Goal: Task Accomplishment & Management: Manage account settings

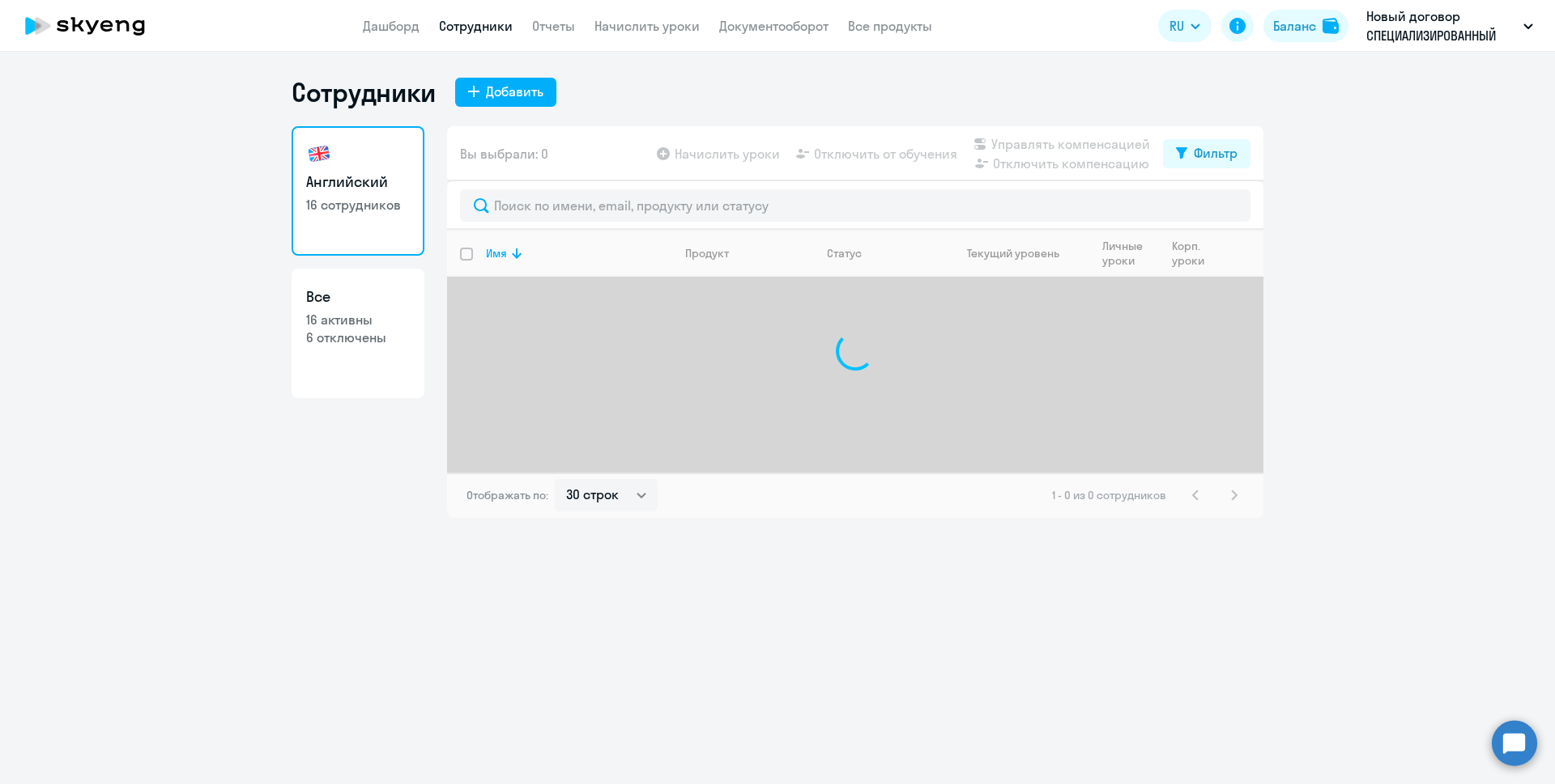
select select "30"
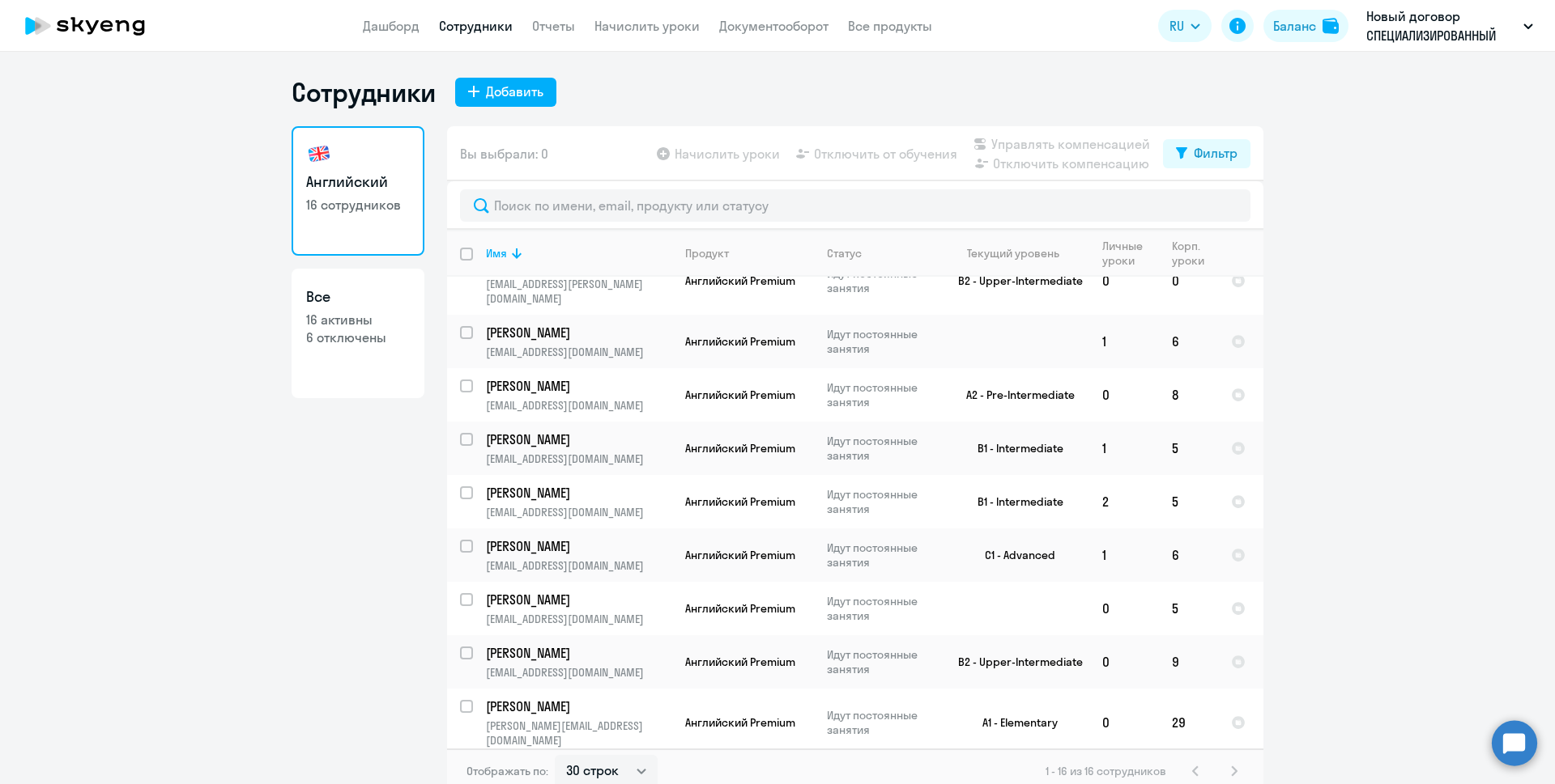
scroll to position [383, 0]
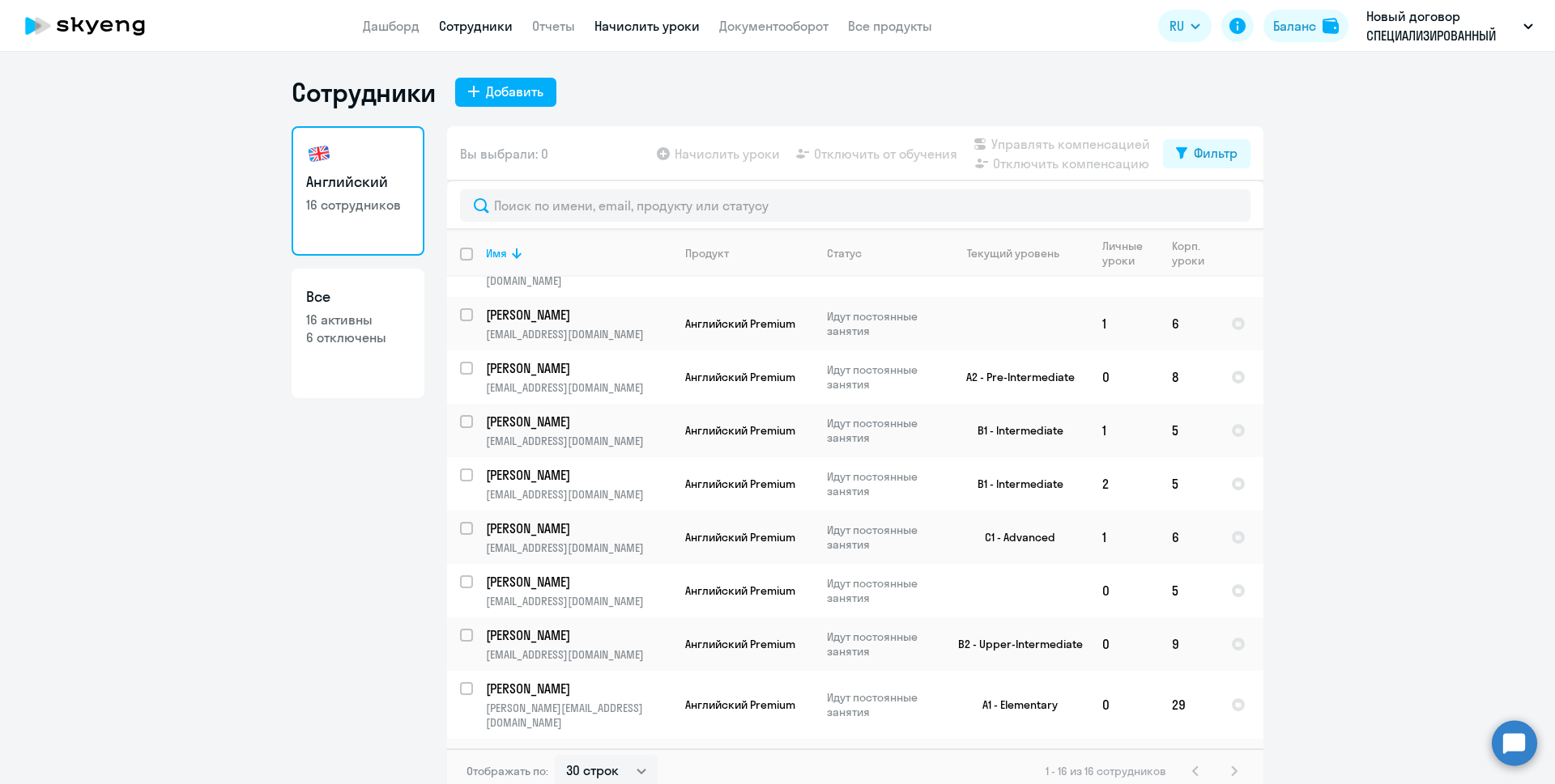
click at [630, 30] on link "Начислить уроки" at bounding box center [647, 26] width 105 height 16
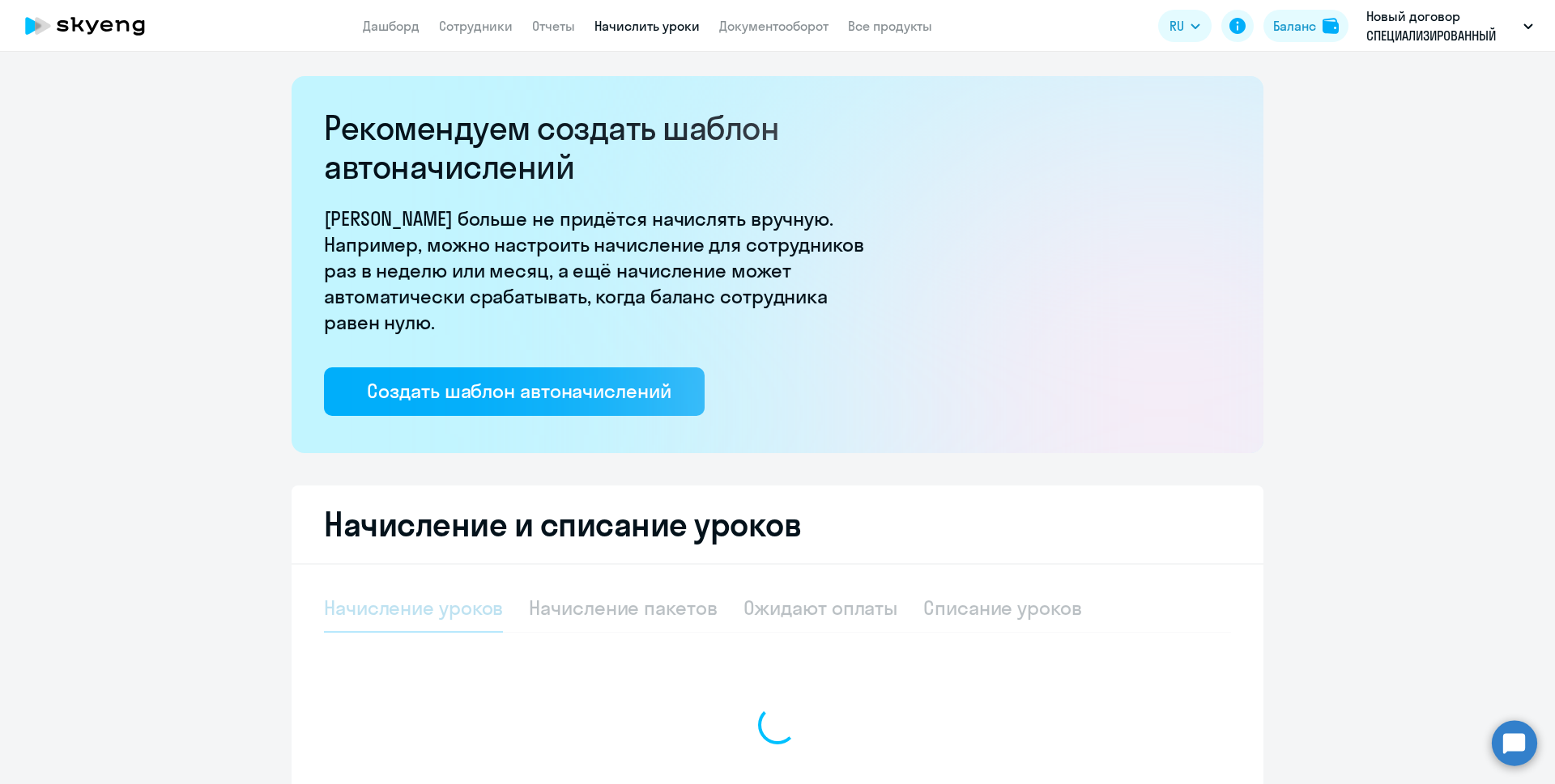
select select "10"
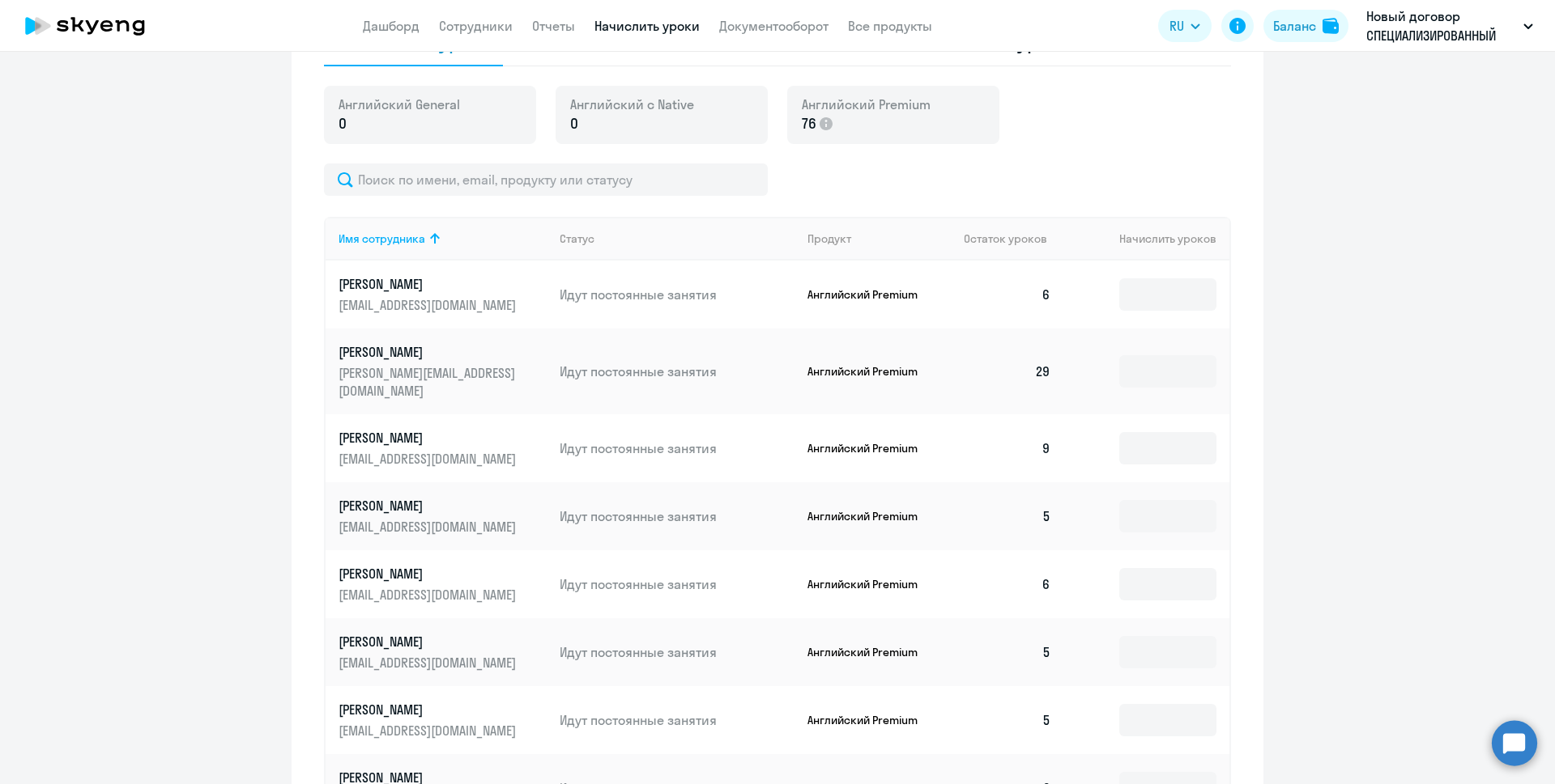
scroll to position [648, 0]
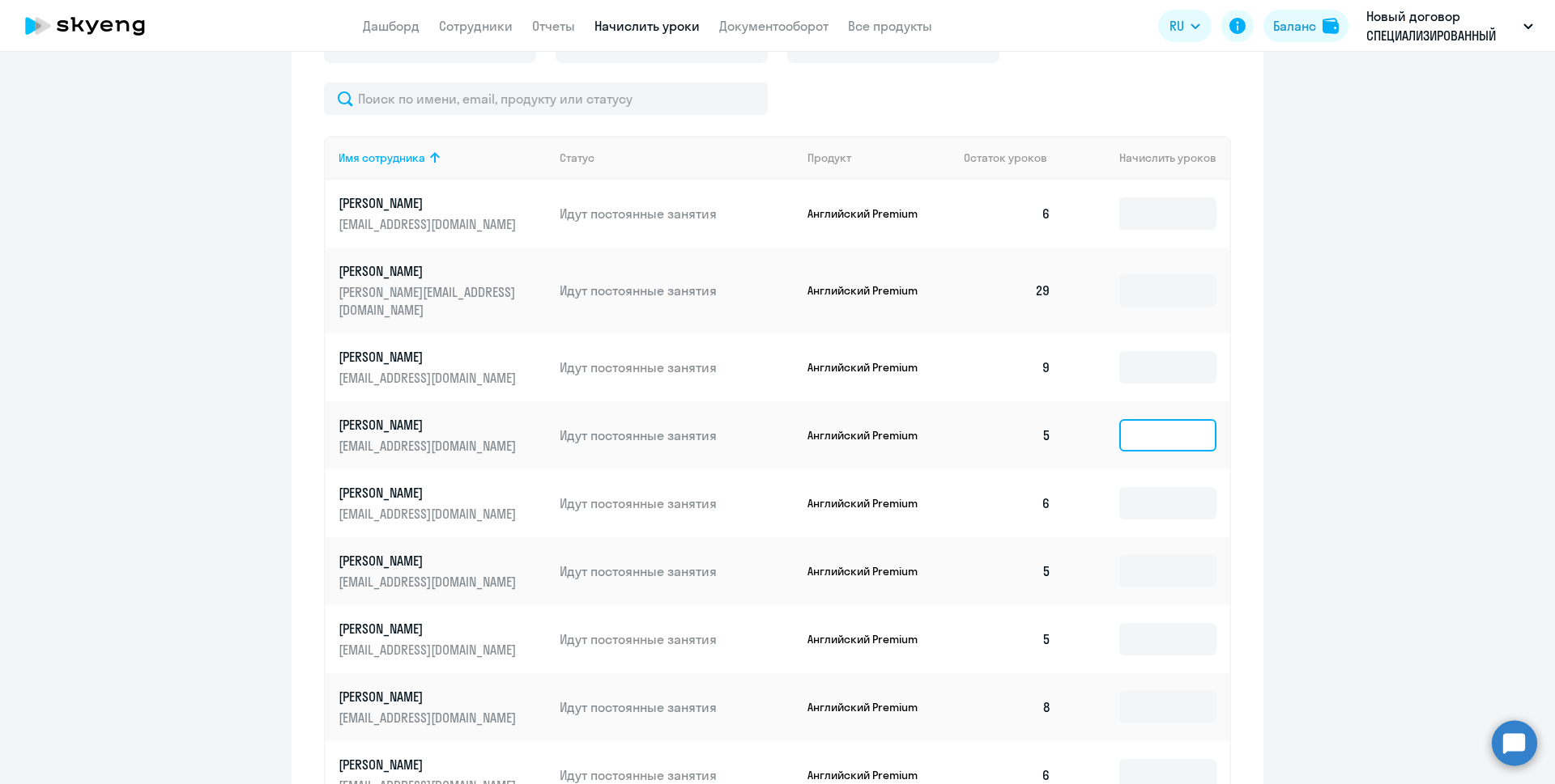
click at [1164, 421] on input at bounding box center [1167, 435] width 97 height 32
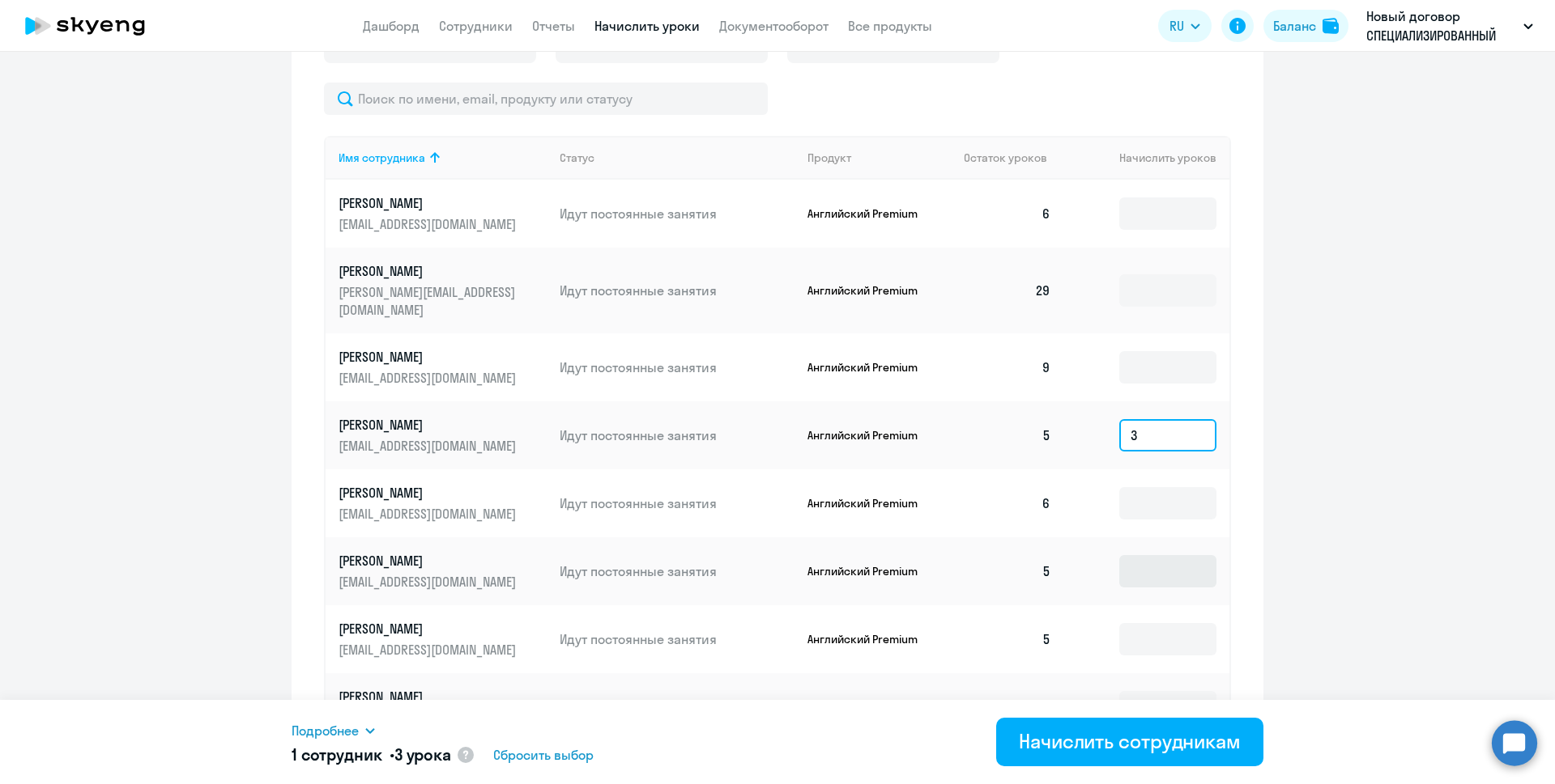
type input "3"
click at [1155, 555] on input at bounding box center [1167, 571] width 97 height 32
type input "3"
click at [1150, 635] on input at bounding box center [1167, 638] width 97 height 32
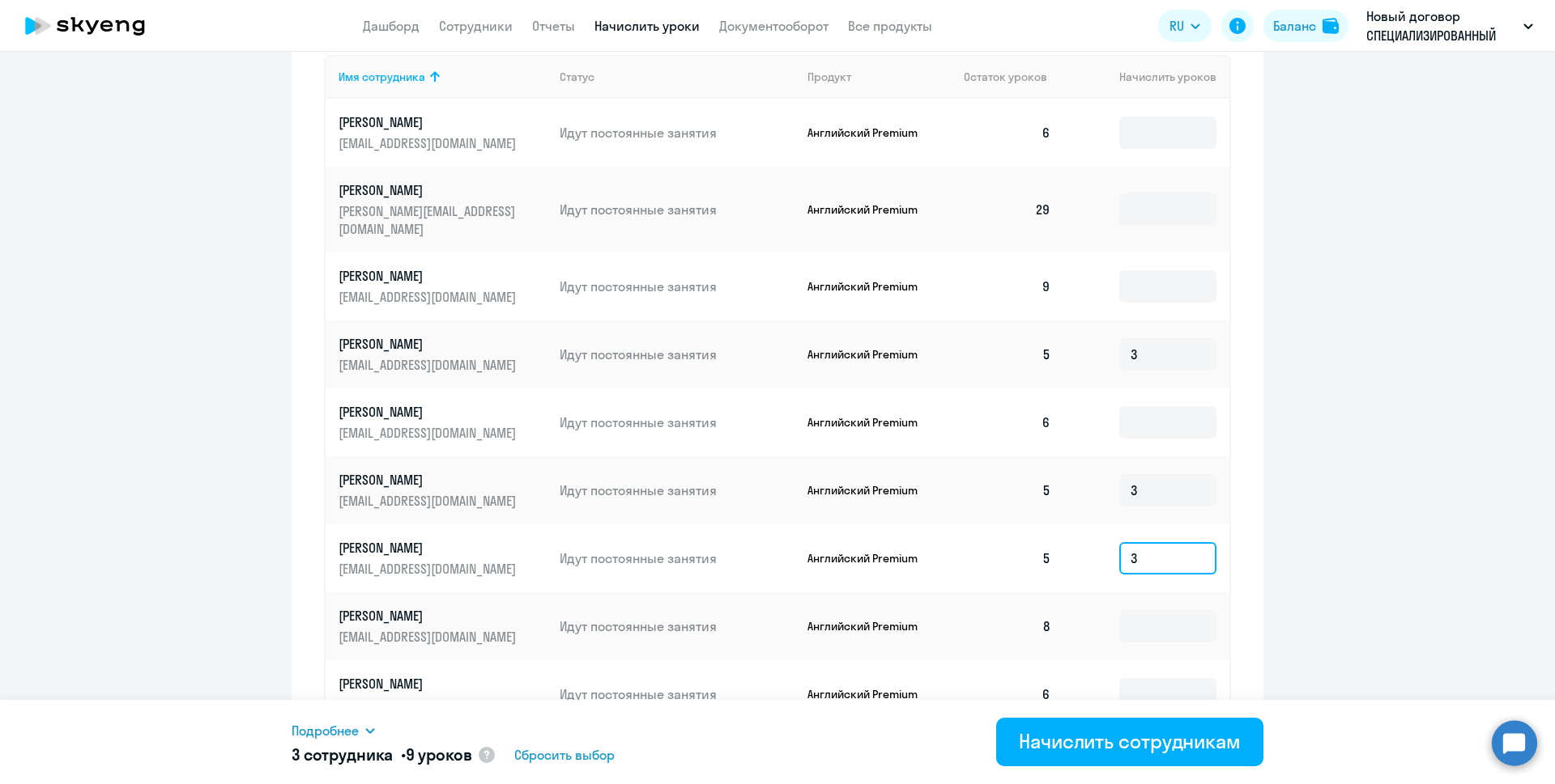
scroll to position [859, 0]
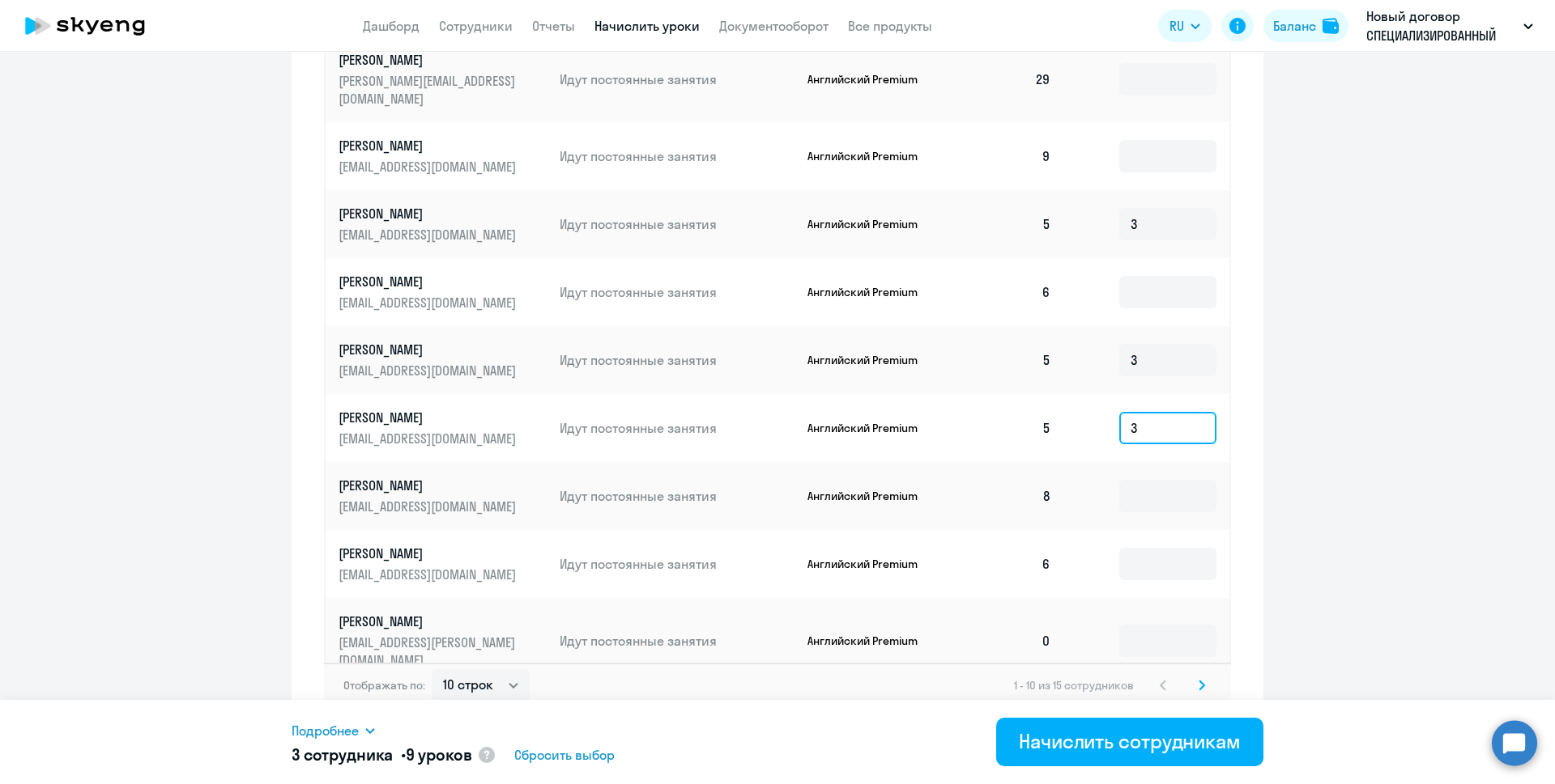
type input "3"
click at [1199, 681] on icon at bounding box center [1201, 685] width 5 height 9
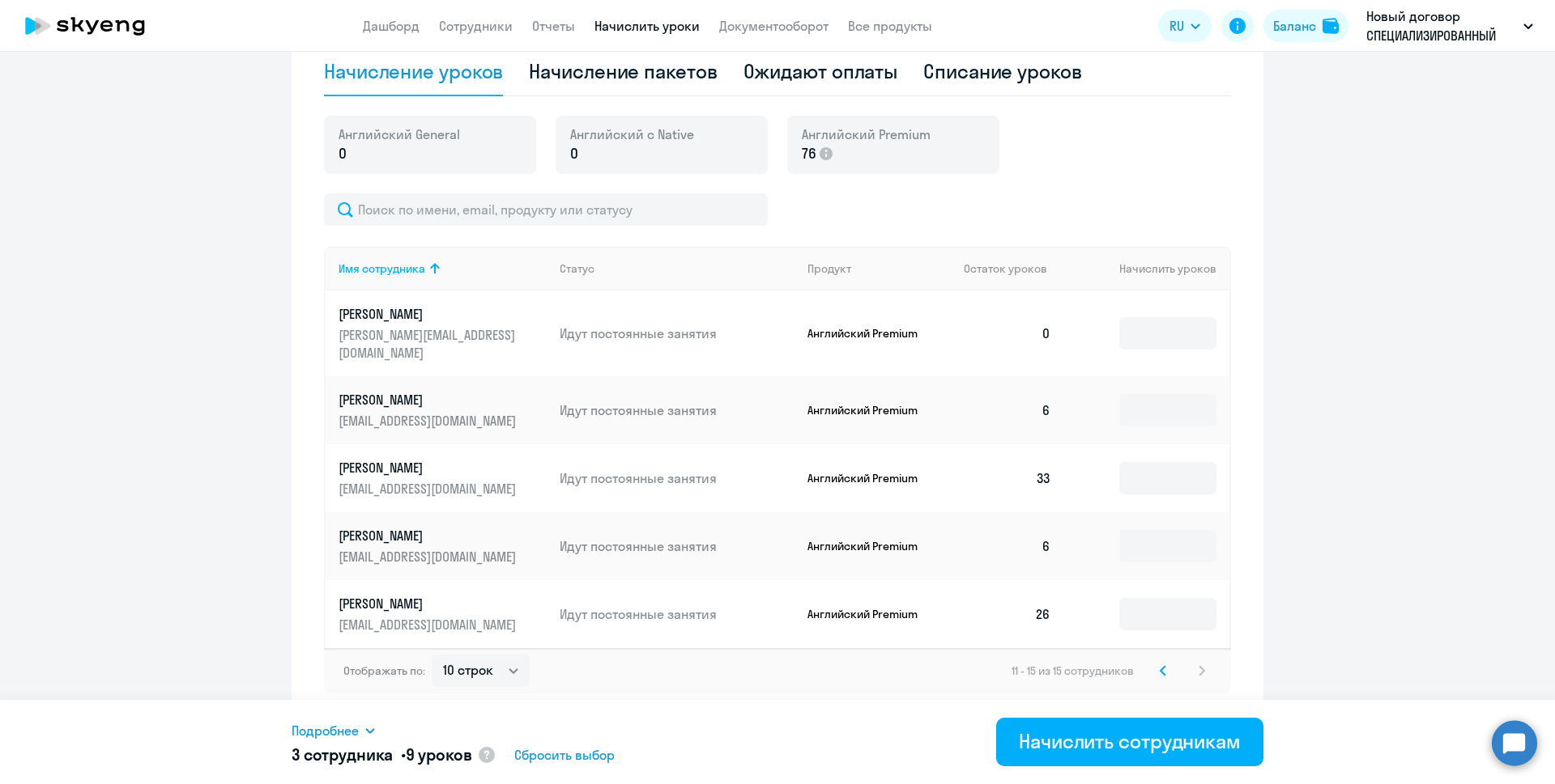
scroll to position [518, 0]
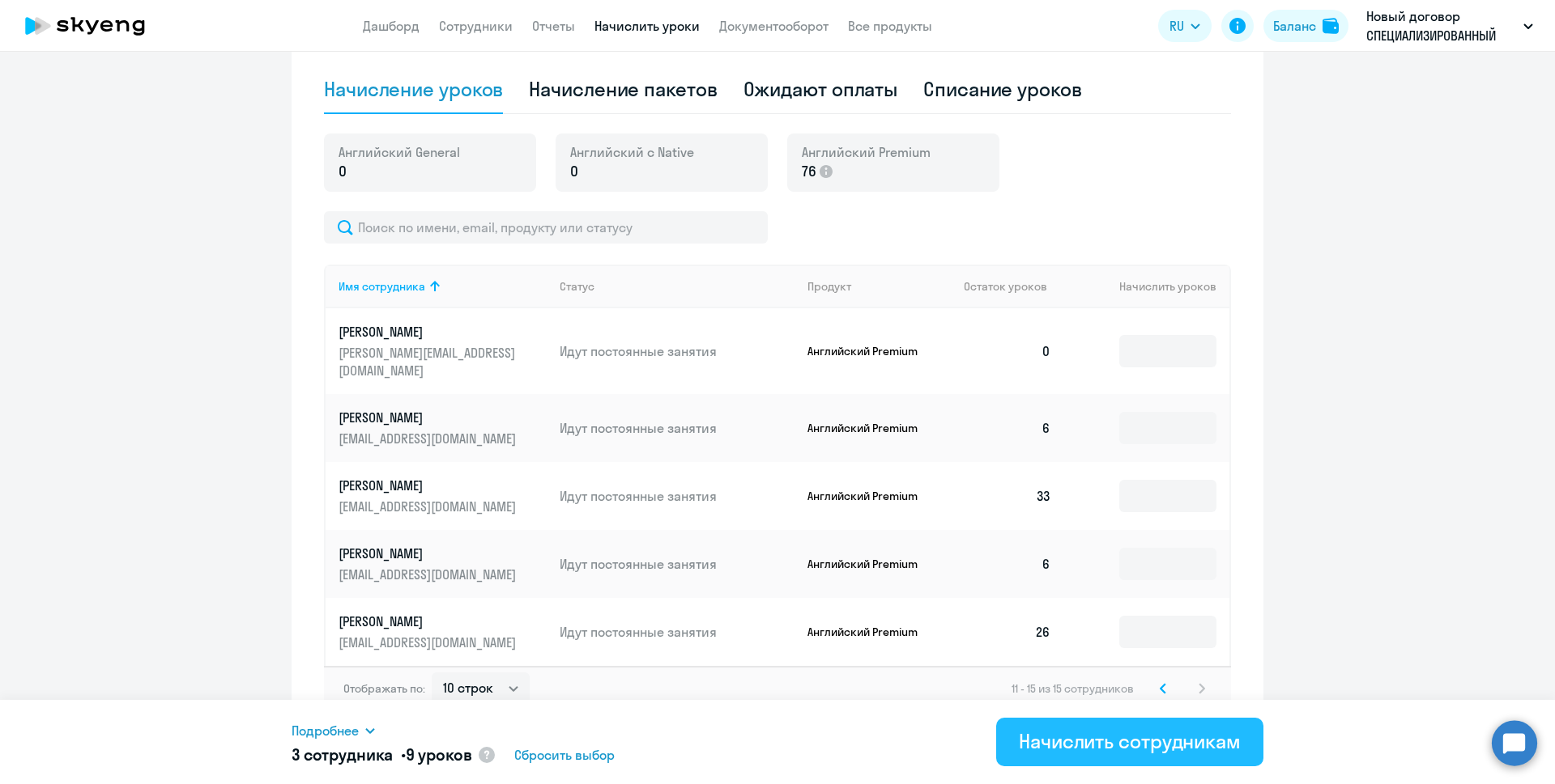
click at [1020, 734] on div "Начислить сотрудникам" at bounding box center [1130, 741] width 222 height 26
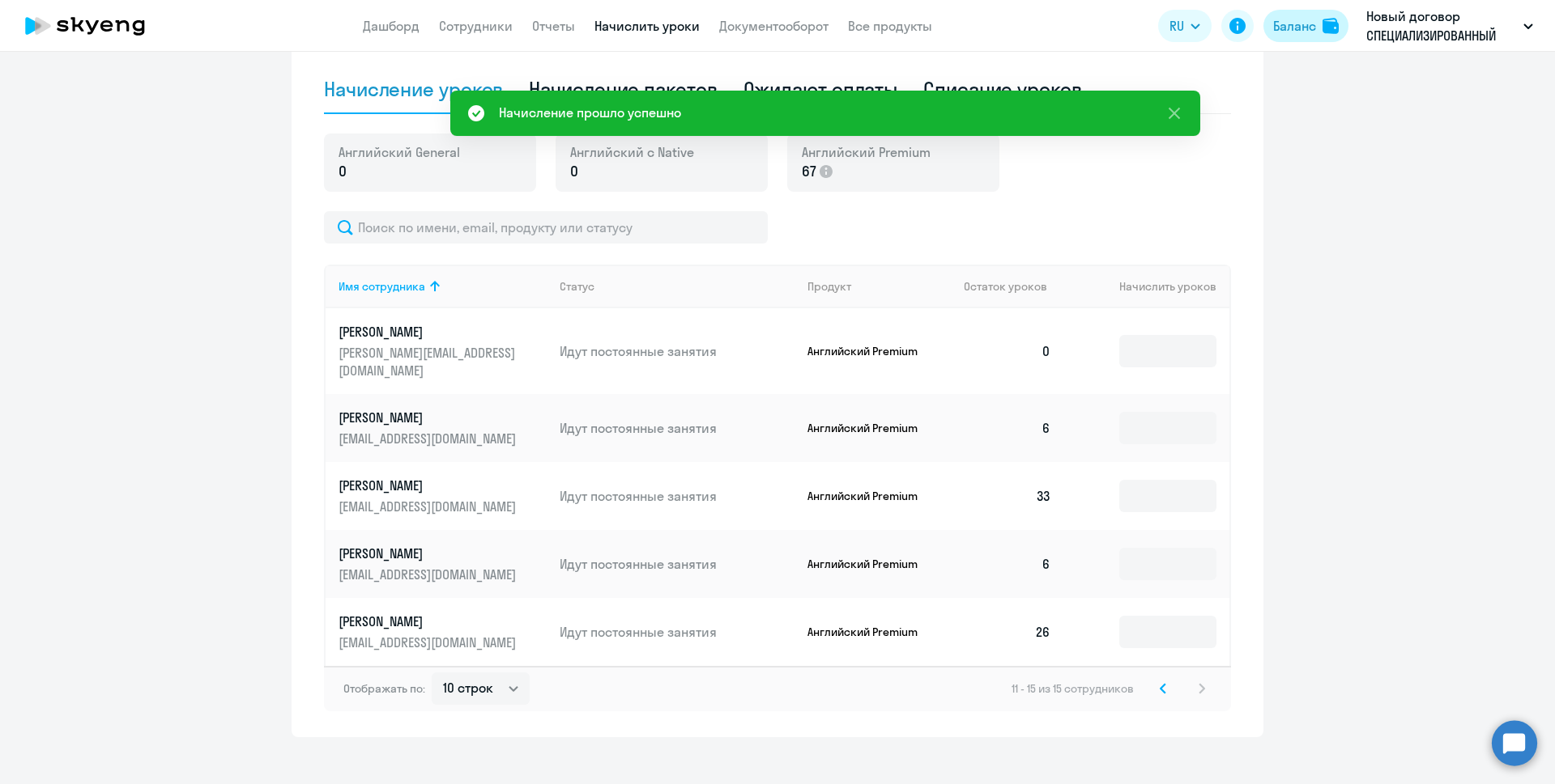
click at [1298, 32] on div "Баланс" at bounding box center [1294, 26] width 43 height 19
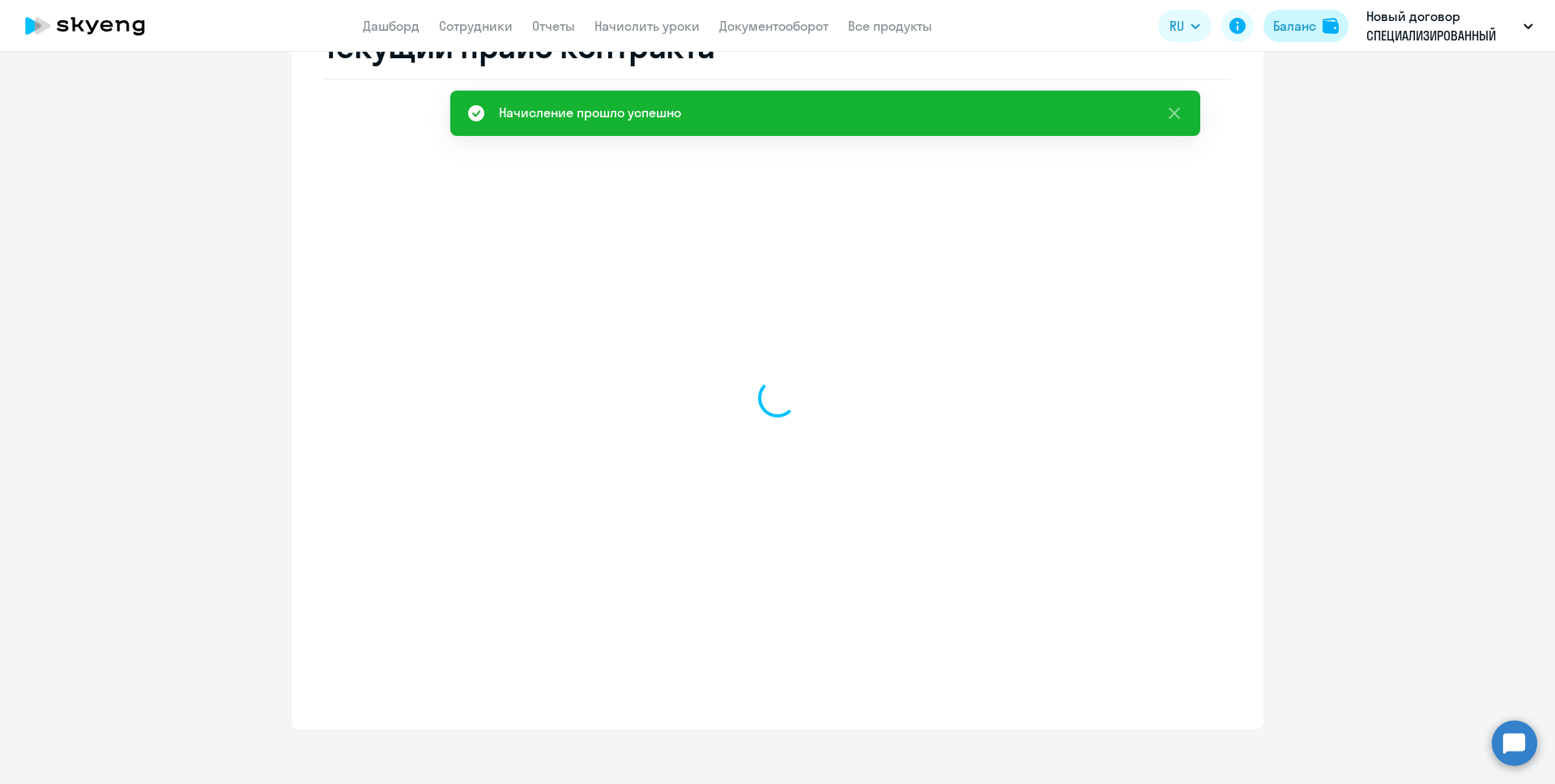
select select "english_adult_not_native_speaker"
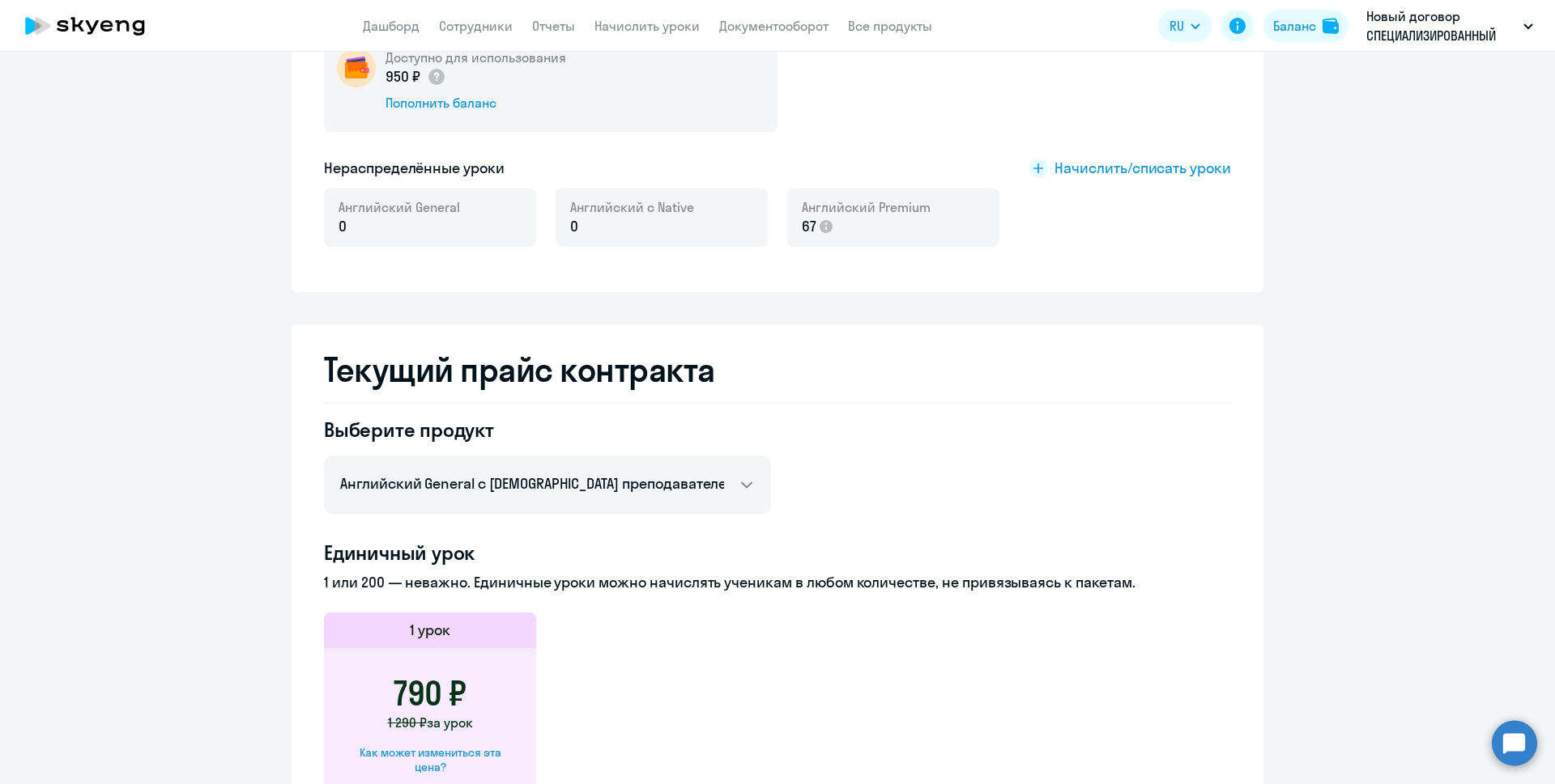
scroll to position [268, 0]
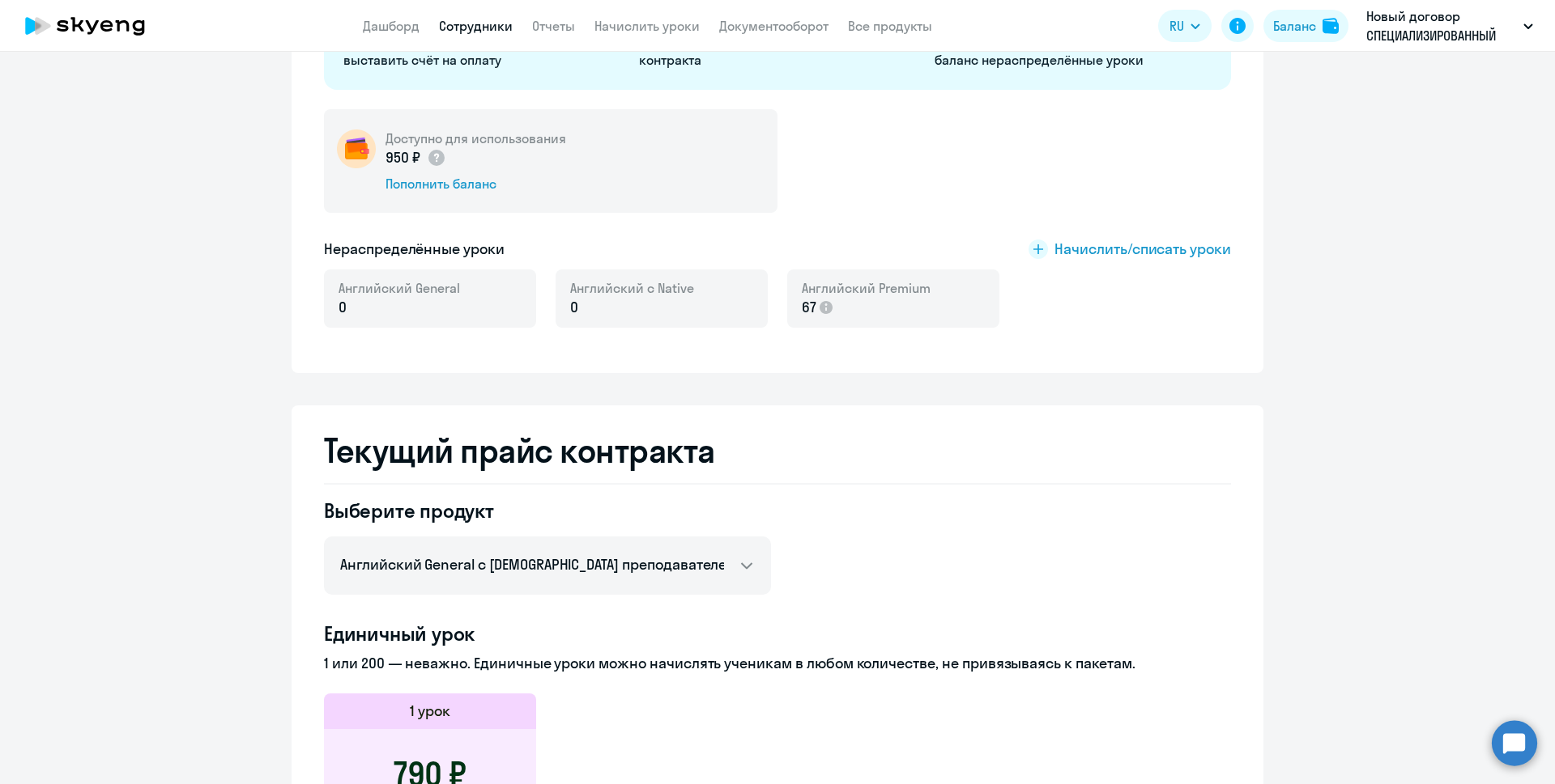
click at [460, 21] on link "Сотрудники" at bounding box center [476, 26] width 73 height 16
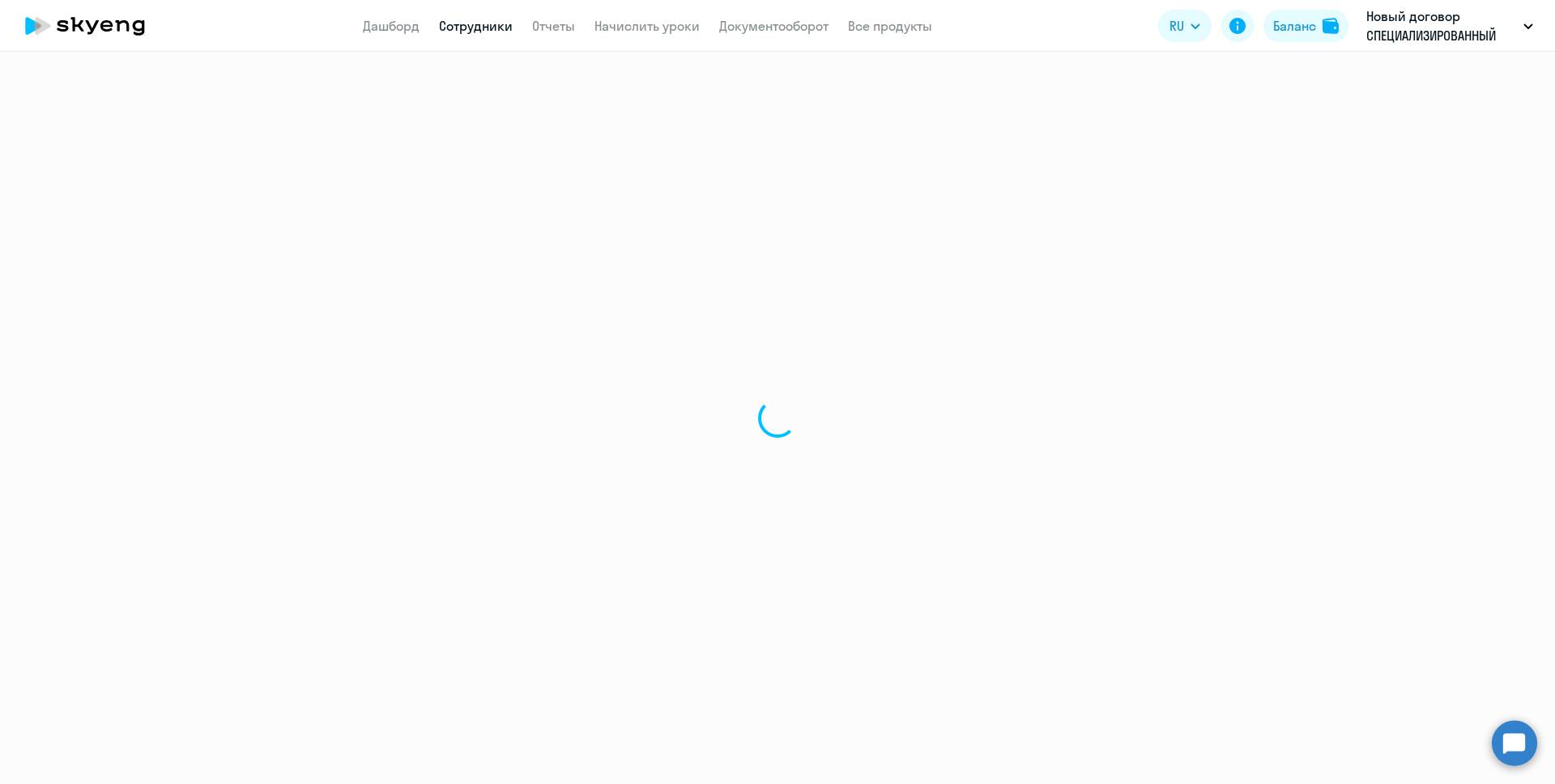
select select "30"
